Goal: Information Seeking & Learning: Check status

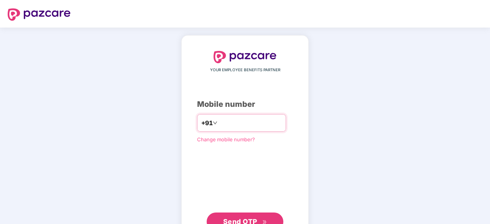
click at [231, 120] on input "number" at bounding box center [250, 123] width 63 height 12
type input "**********"
click at [245, 218] on span "Send OTP" at bounding box center [240, 222] width 34 height 8
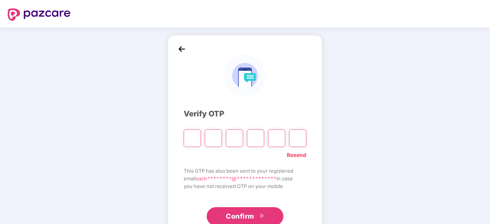
type input "*"
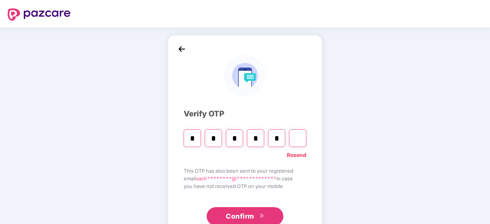
type input "*"
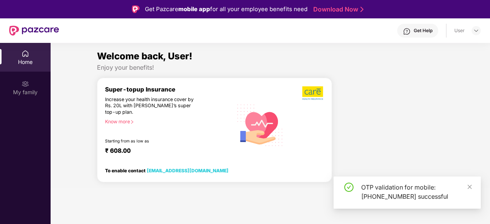
click at [30, 56] on div "Home" at bounding box center [25, 57] width 51 height 29
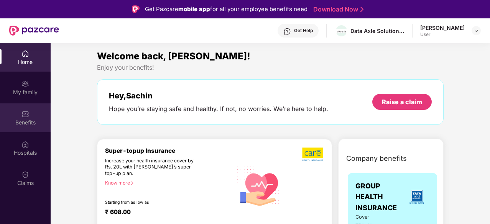
scroll to position [115, 0]
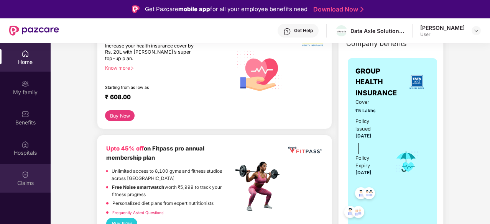
click at [28, 175] on img at bounding box center [25, 175] width 8 height 8
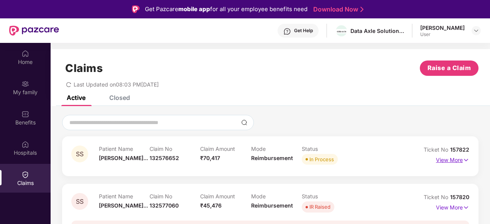
click at [458, 162] on p "View More" at bounding box center [452, 159] width 33 height 10
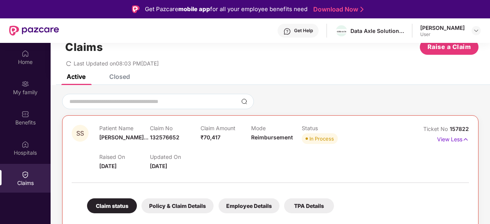
scroll to position [16, 0]
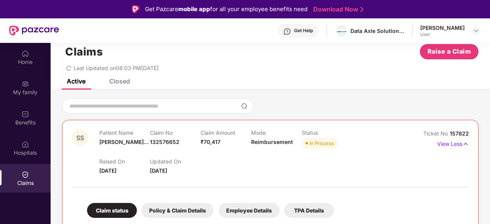
click at [458, 132] on span "157822" at bounding box center [459, 133] width 19 height 7
click at [452, 132] on span "157822" at bounding box center [459, 133] width 19 height 7
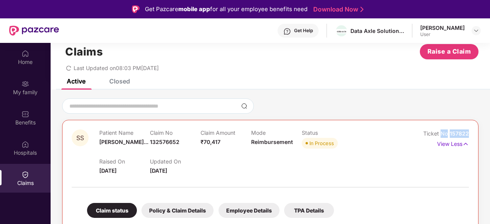
click at [452, 132] on span "157822" at bounding box center [459, 133] width 19 height 7
click at [455, 132] on span "157822" at bounding box center [459, 133] width 19 height 7
click at [454, 135] on span "157822" at bounding box center [459, 133] width 19 height 7
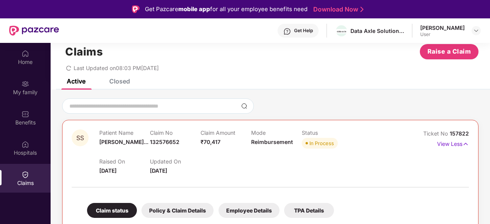
click at [454, 134] on span "157822" at bounding box center [459, 133] width 19 height 7
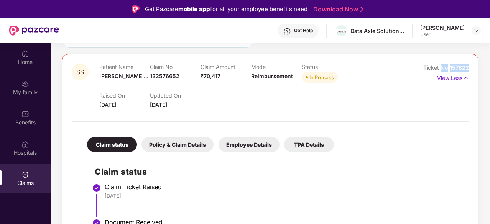
scroll to position [40, 0]
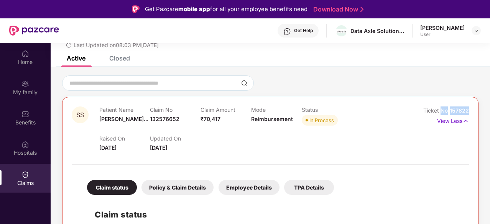
click at [160, 119] on span "132576652" at bounding box center [165, 119] width 30 height 7
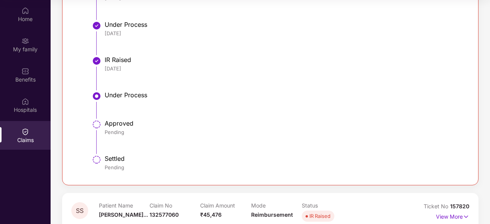
scroll to position [116, 0]
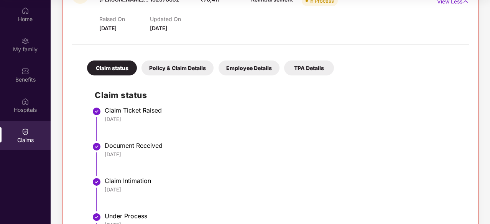
click at [168, 62] on div "Policy & Claim Details" at bounding box center [178, 68] width 72 height 15
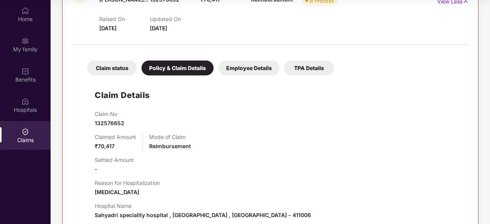
scroll to position [155, 0]
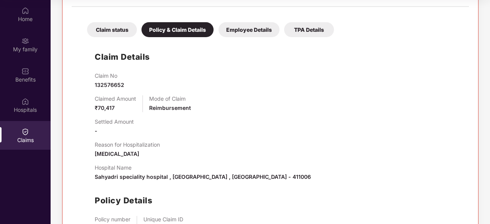
click at [242, 28] on div "Employee Details" at bounding box center [249, 29] width 61 height 15
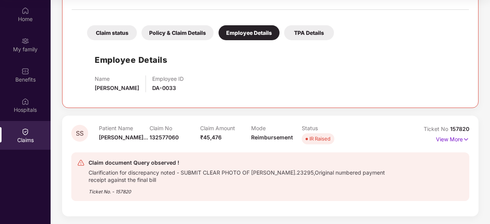
scroll to position [151, 0]
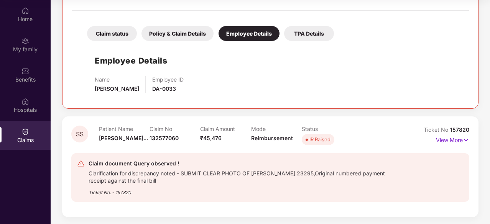
click at [120, 33] on div "Claim status" at bounding box center [112, 33] width 50 height 15
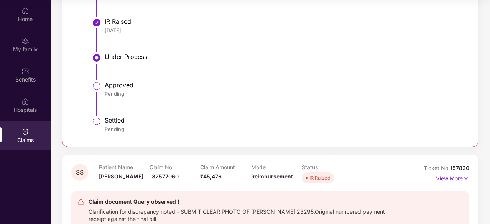
scroll to position [385, 0]
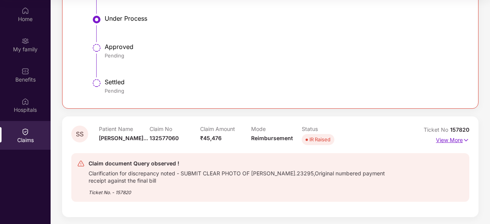
click at [463, 138] on img at bounding box center [466, 140] width 7 height 8
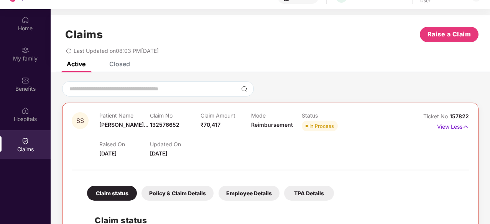
scroll to position [0, 0]
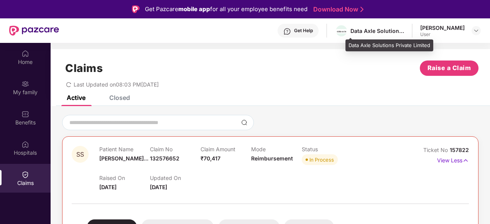
click at [368, 30] on div "Data Axle Solutions Private Limited" at bounding box center [378, 30] width 54 height 7
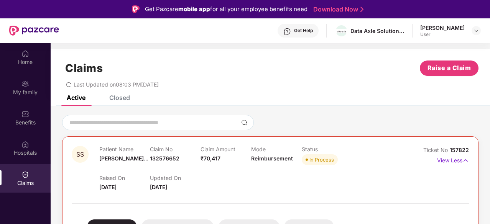
click at [305, 33] on div "Get Help" at bounding box center [303, 31] width 19 height 6
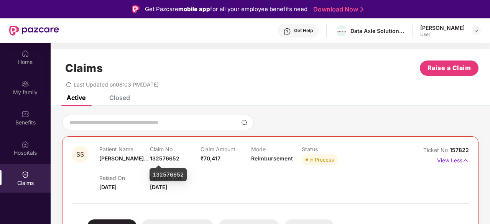
click at [155, 160] on span "132576652" at bounding box center [165, 158] width 30 height 7
copy span "132576652"
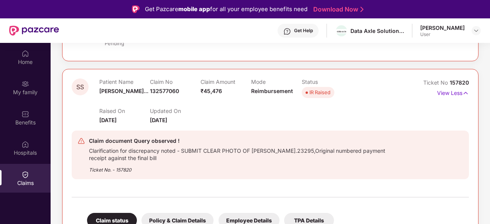
scroll to position [460, 0]
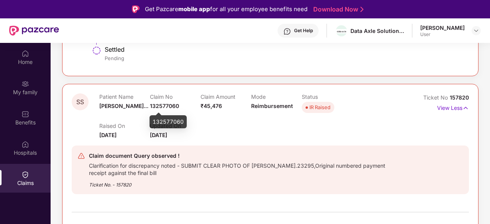
click at [164, 105] on span "132577060" at bounding box center [164, 106] width 29 height 7
click at [164, 106] on span "132577060" at bounding box center [164, 106] width 29 height 7
copy span "132577060"
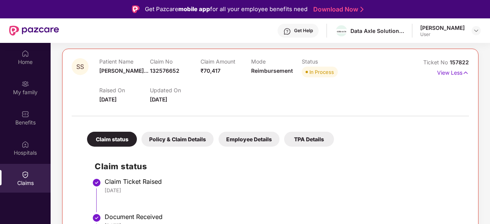
scroll to position [38, 0]
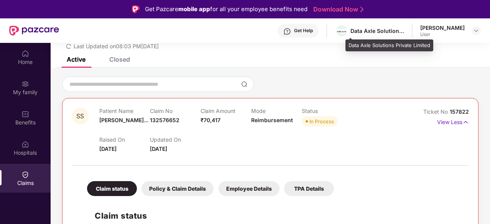
click at [397, 28] on div "Data Axle Solutions Private Limited" at bounding box center [378, 30] width 54 height 7
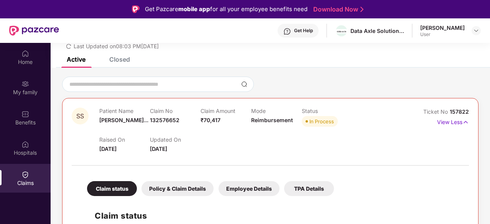
click at [313, 29] on div "Get Help" at bounding box center [303, 31] width 19 height 6
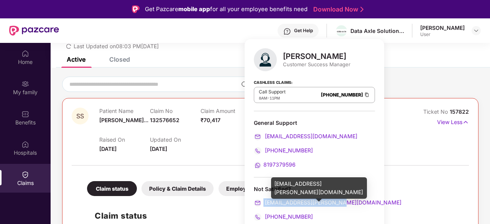
drag, startPoint x: 338, startPoint y: 202, endPoint x: 263, endPoint y: 201, distance: 75.2
click at [263, 201] on div "[EMAIL_ADDRESS][PERSON_NAME][DOMAIN_NAME]" at bounding box center [314, 203] width 121 height 8
copy span "[EMAIL_ADDRESS][PERSON_NAME][DOMAIN_NAME]"
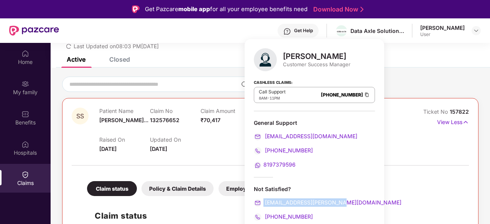
click at [221, 153] on div "Raised On [DATE] Updated On [DATE]" at bounding box center [250, 141] width 303 height 25
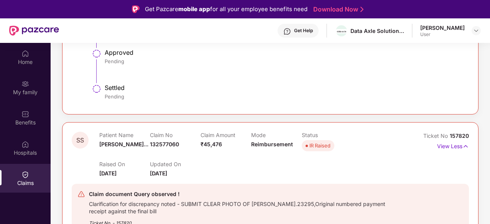
scroll to position [499, 0]
